Goal: Information Seeking & Learning: Learn about a topic

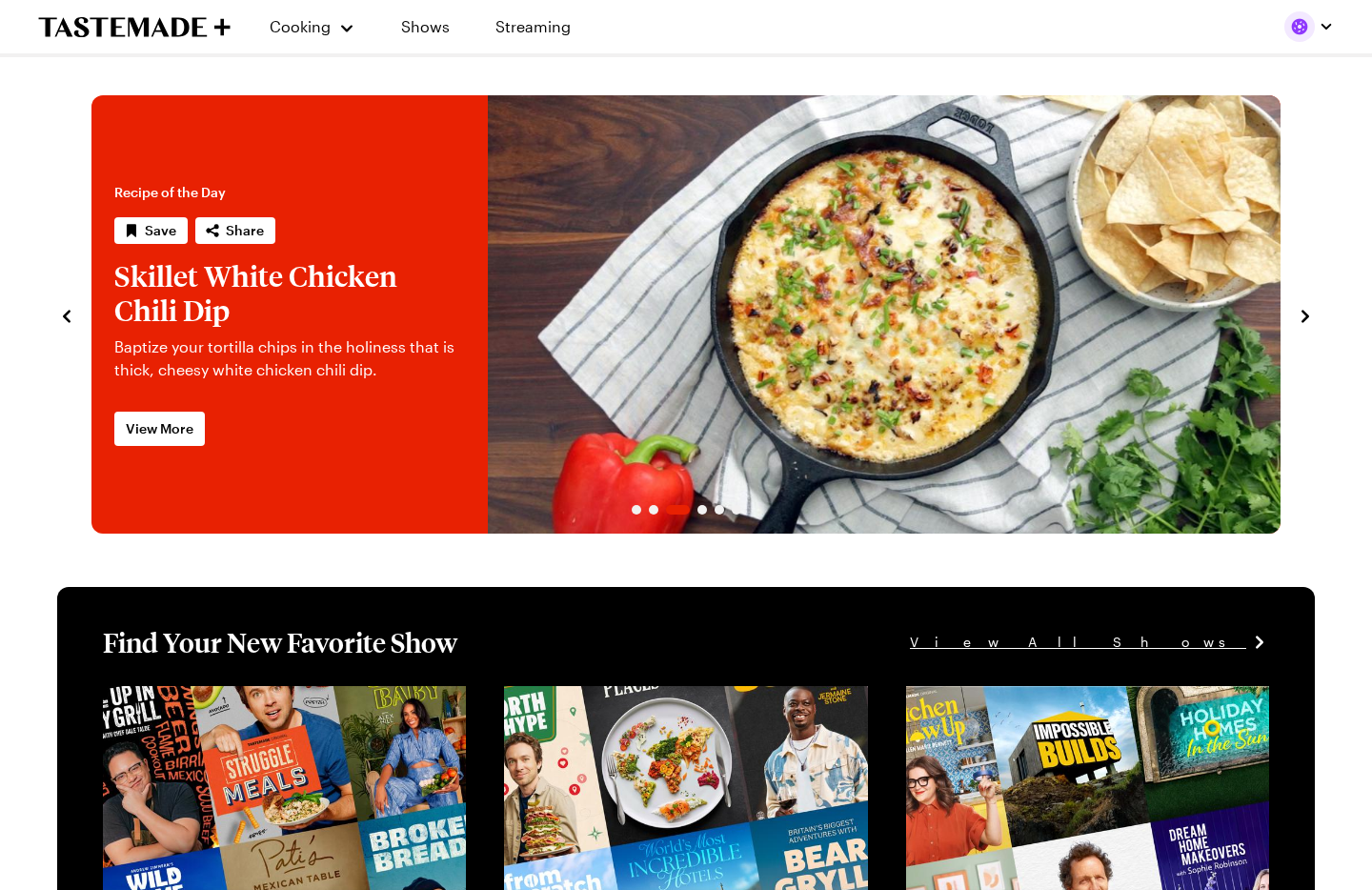
click at [91, 458] on link "Skillet White Chicken Chili Dip" at bounding box center [91, 314] width 0 height 438
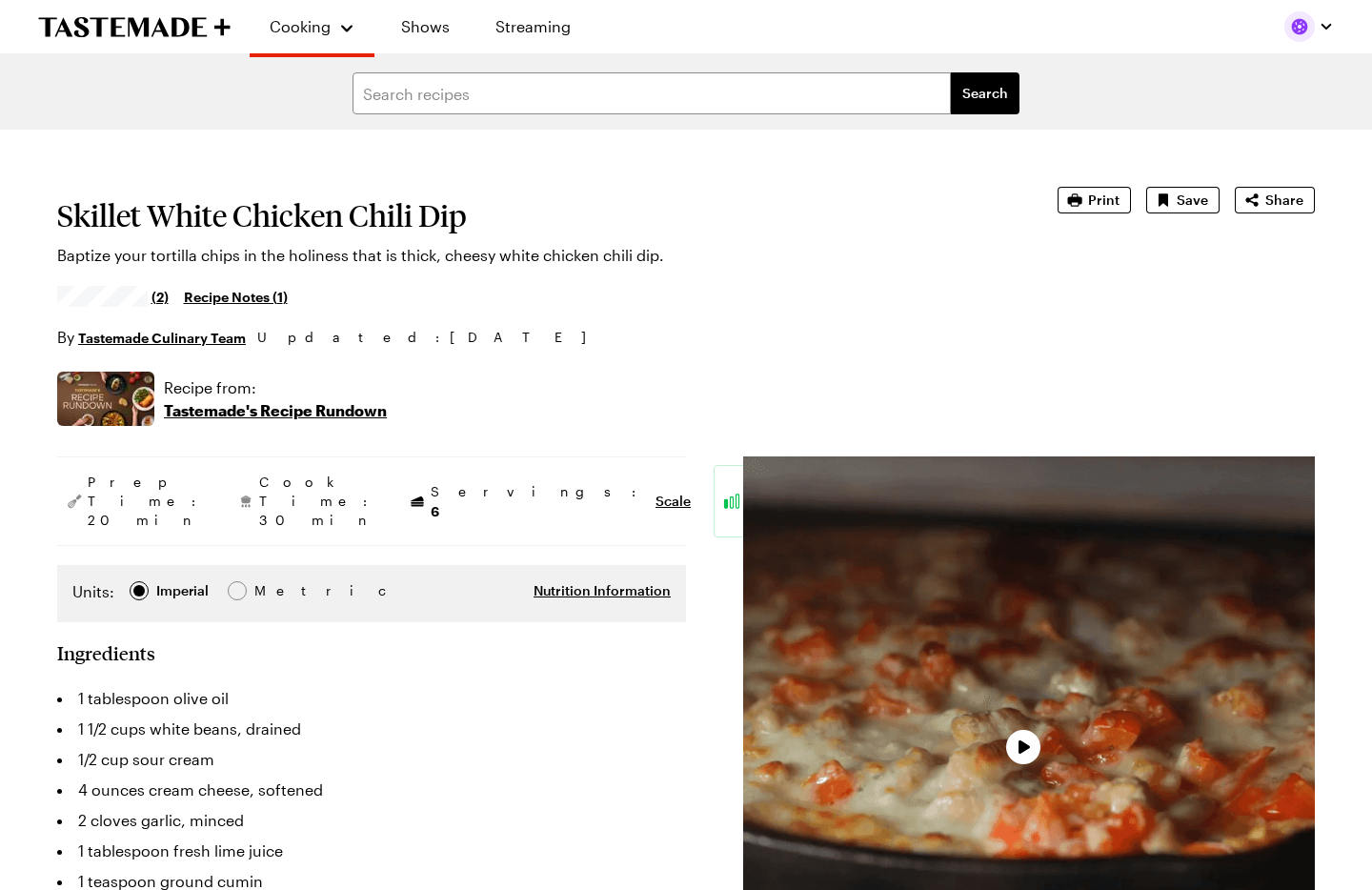
type textarea "x"
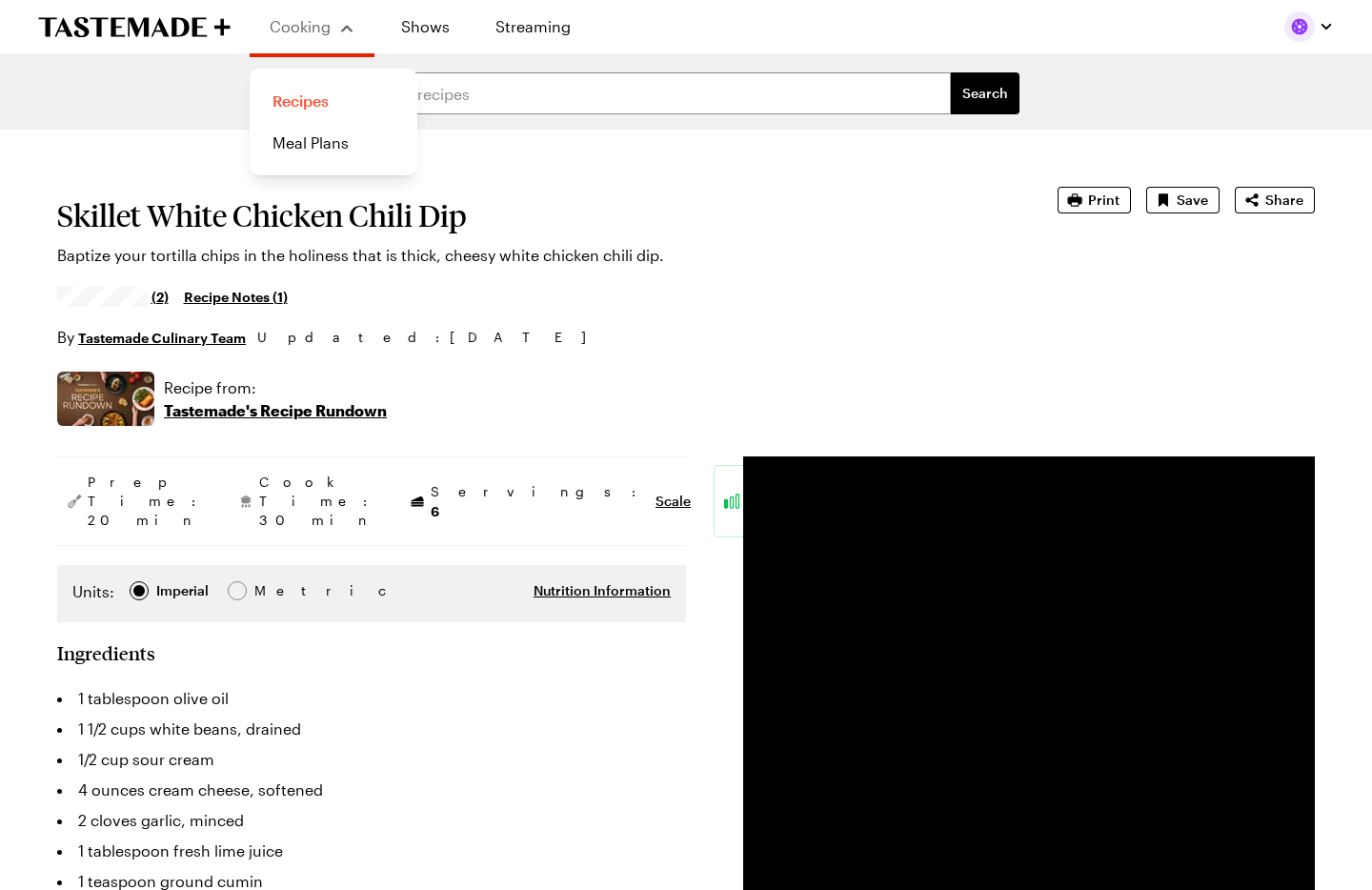
click at [306, 105] on link "Recipes" at bounding box center [334, 101] width 145 height 42
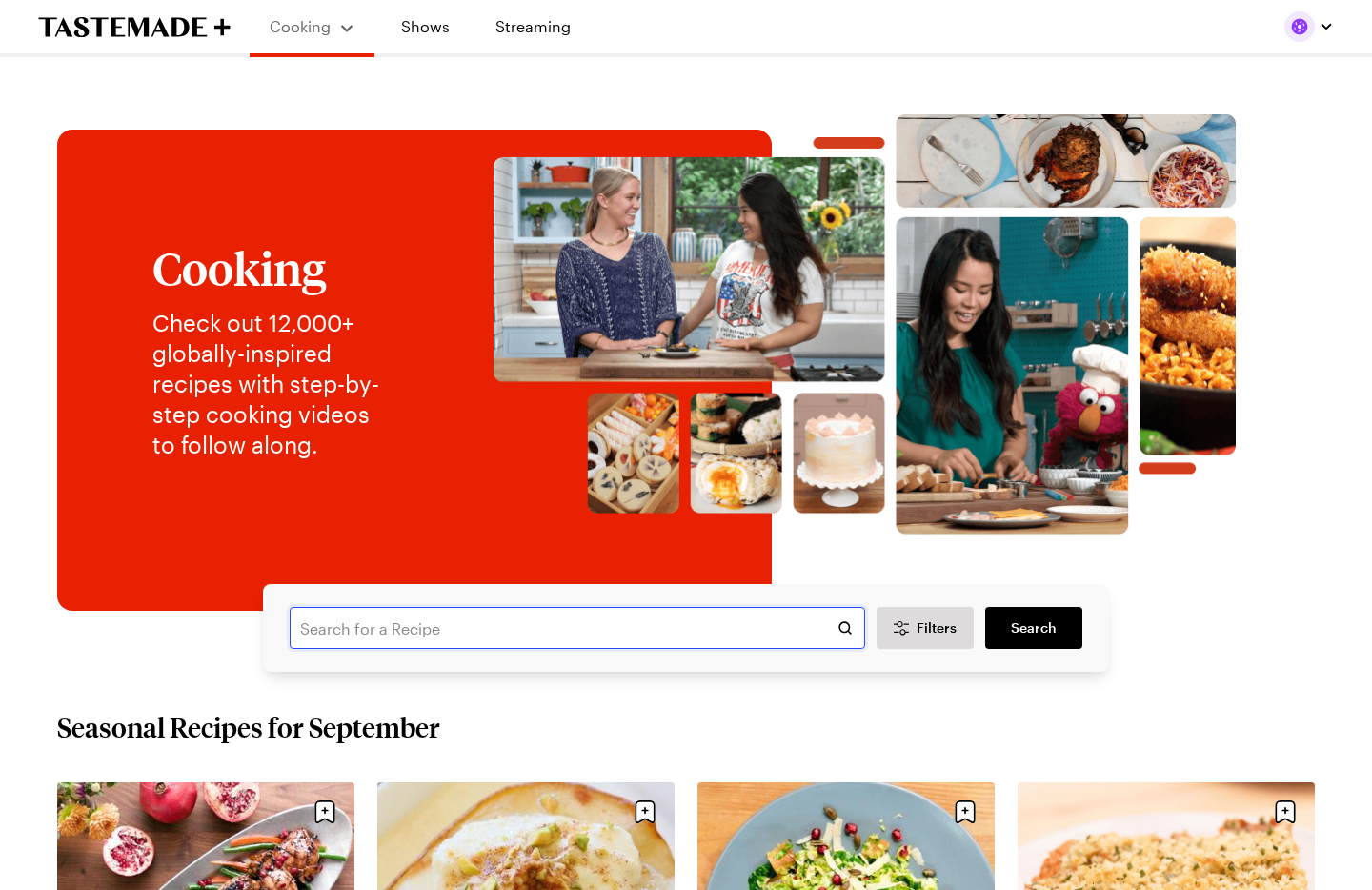
click at [444, 618] on input "text" at bounding box center [577, 628] width 575 height 42
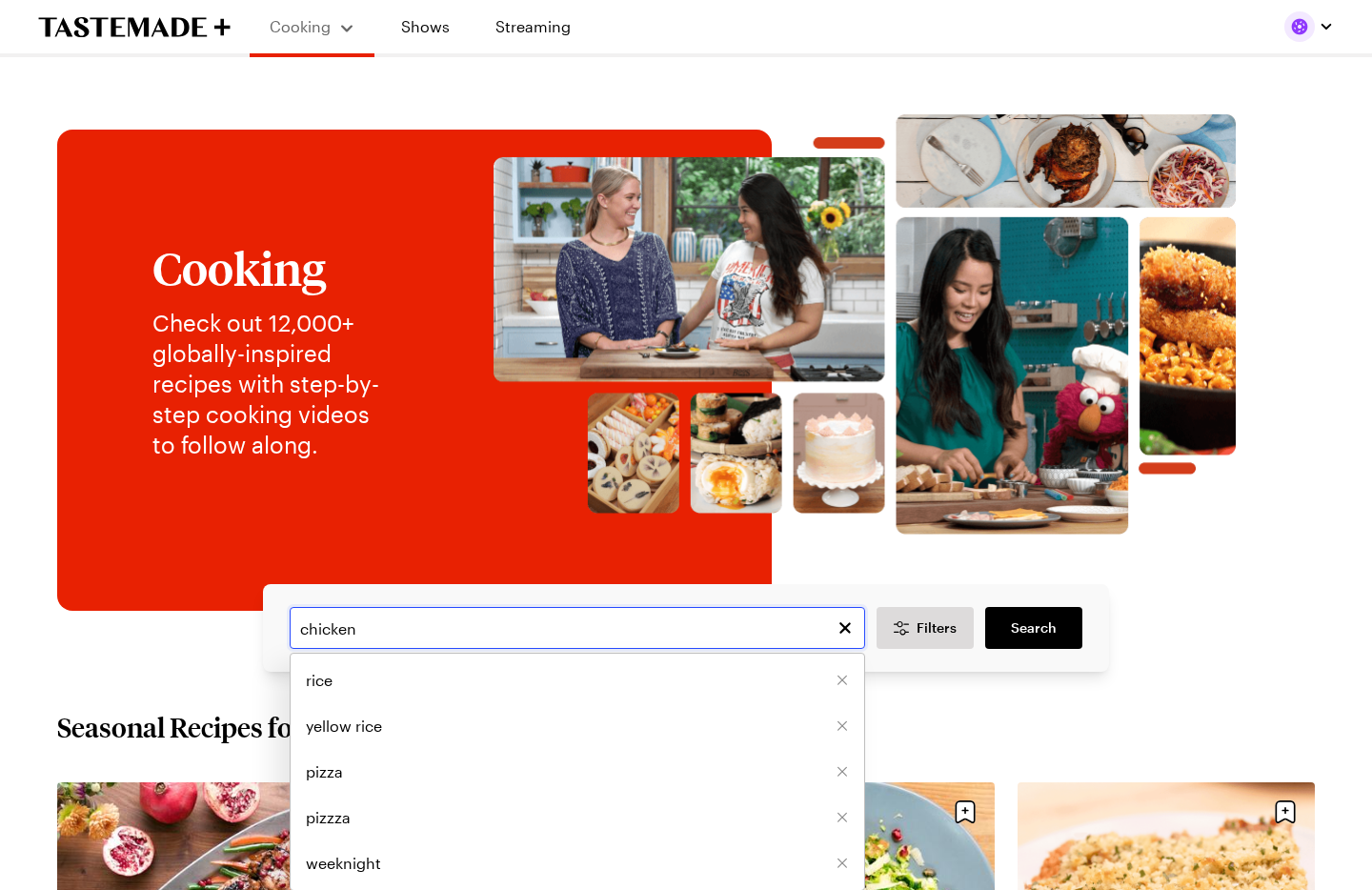
type input "chicken"
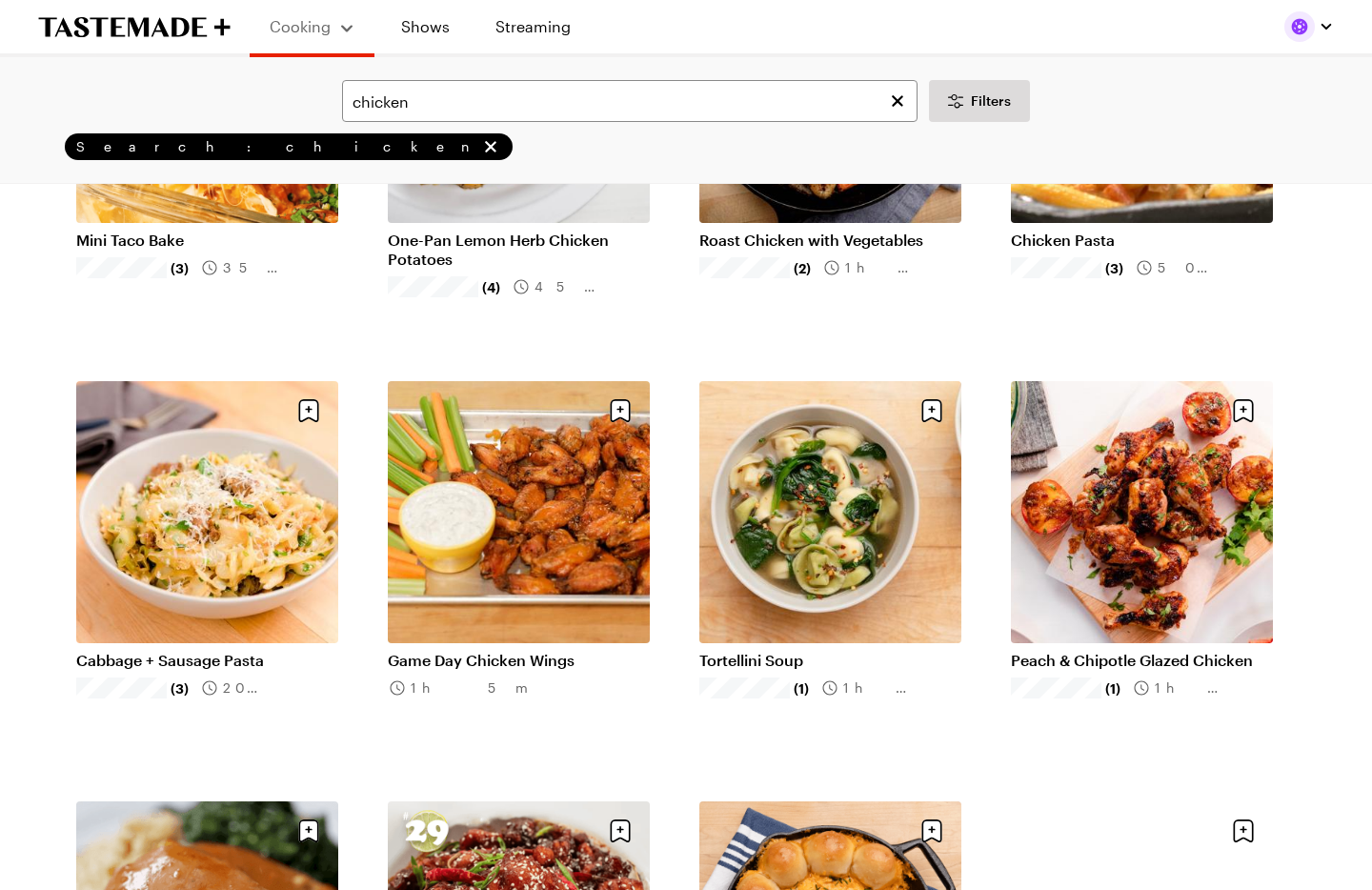
scroll to position [1617, 0]
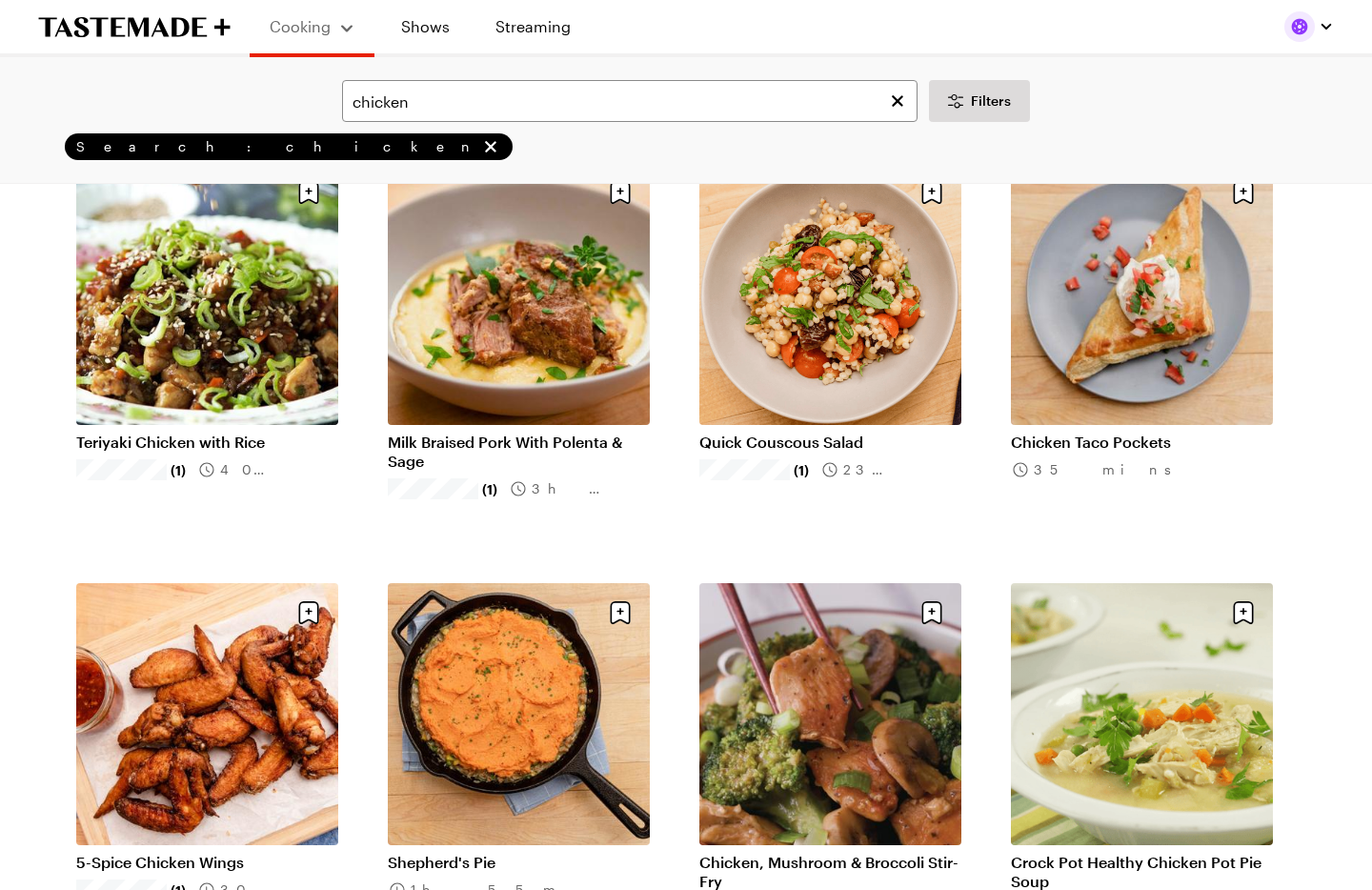
scroll to position [4357, 0]
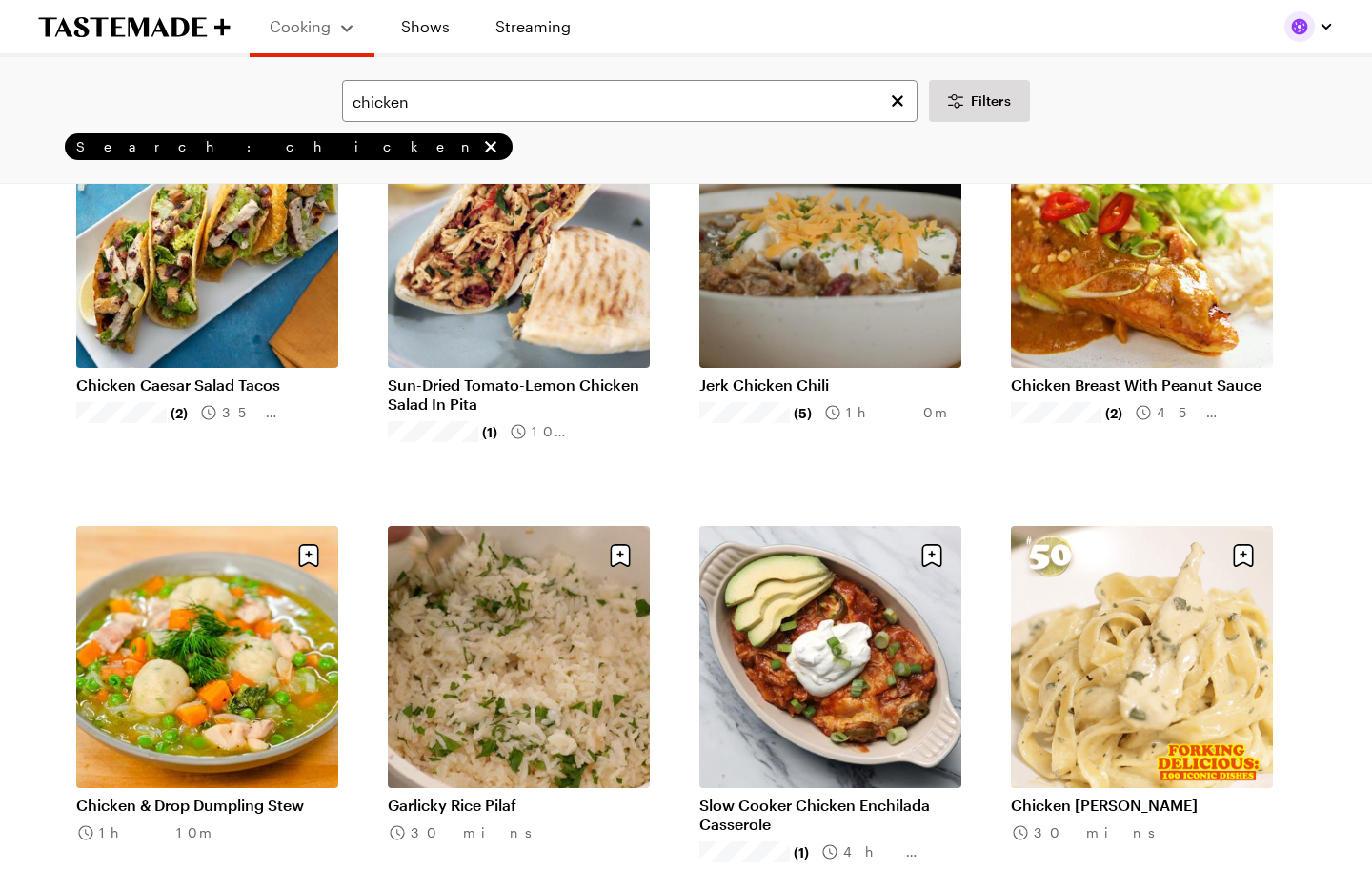
scroll to position [6940, 0]
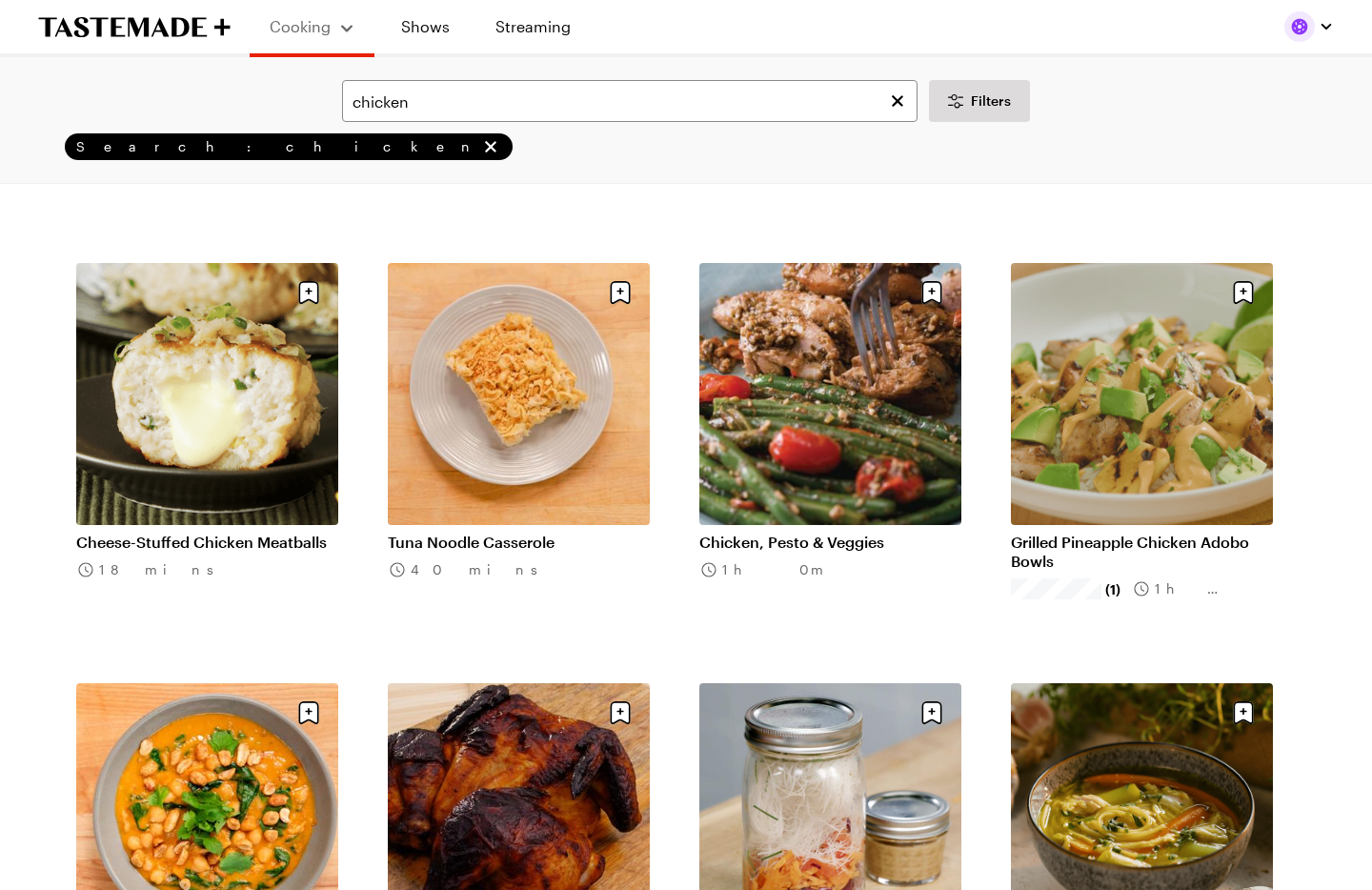
scroll to position [9297, 0]
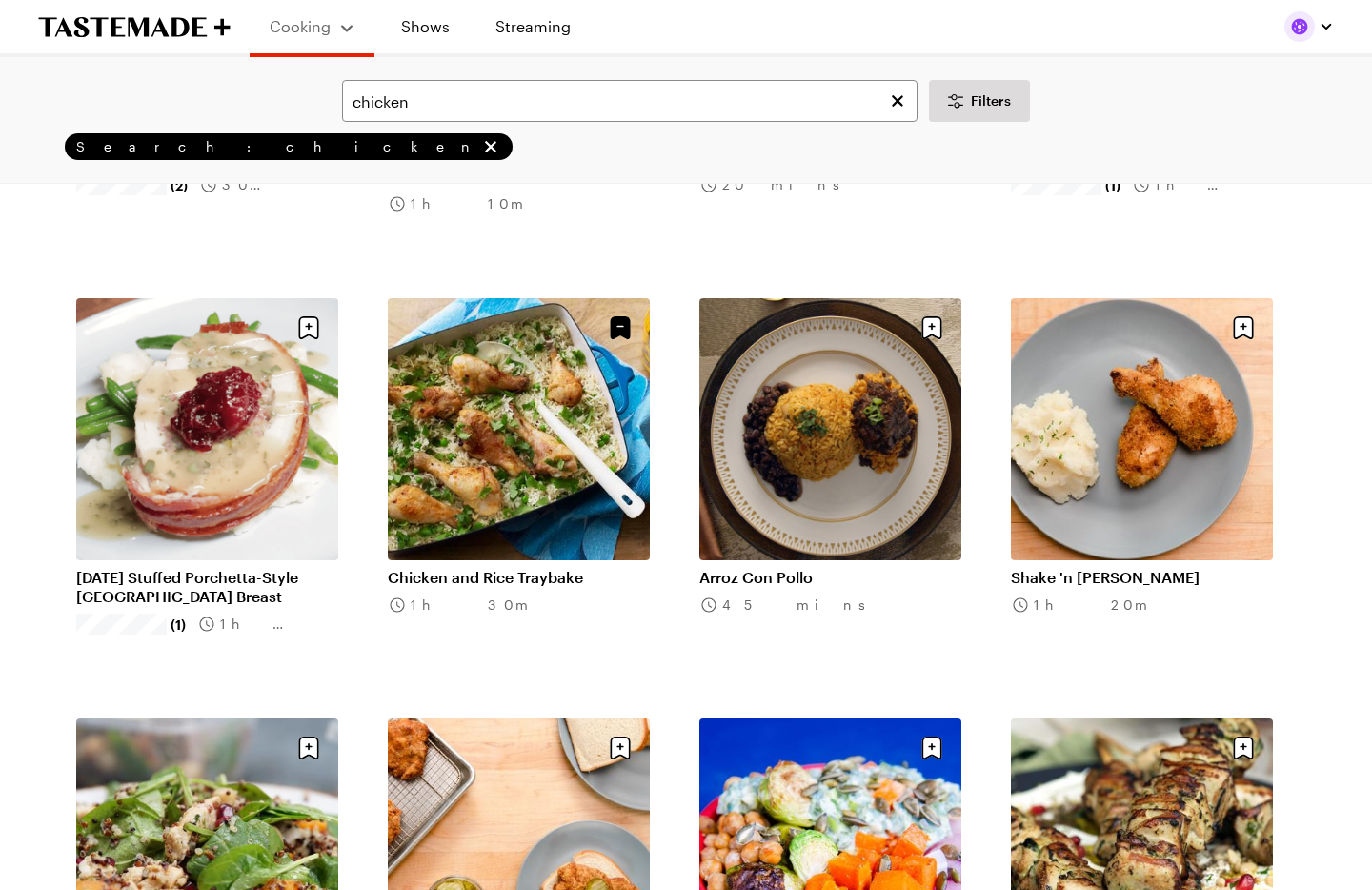
scroll to position [11789, 0]
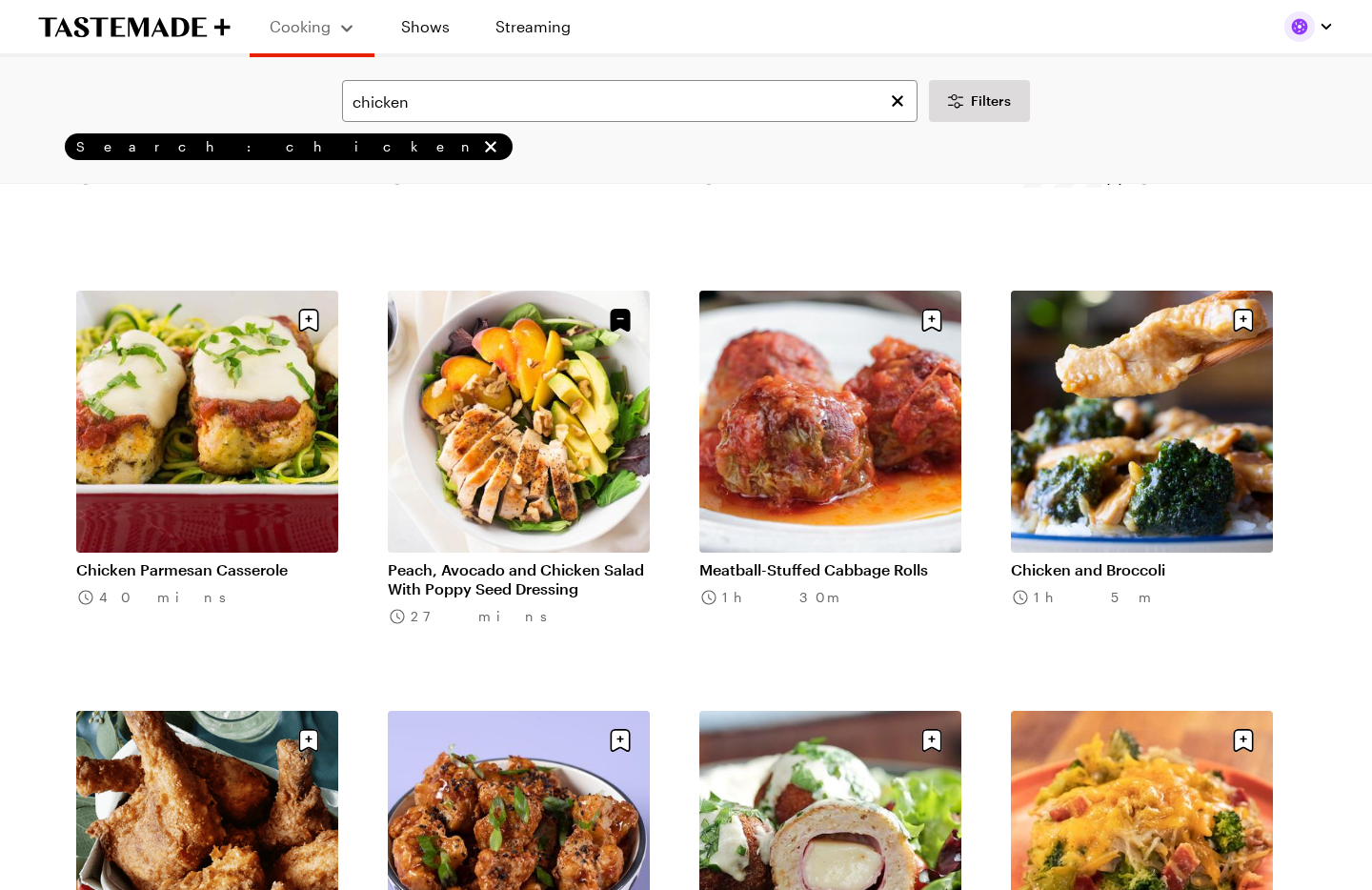
scroll to position [12639, 0]
